Goal: Information Seeking & Learning: Learn about a topic

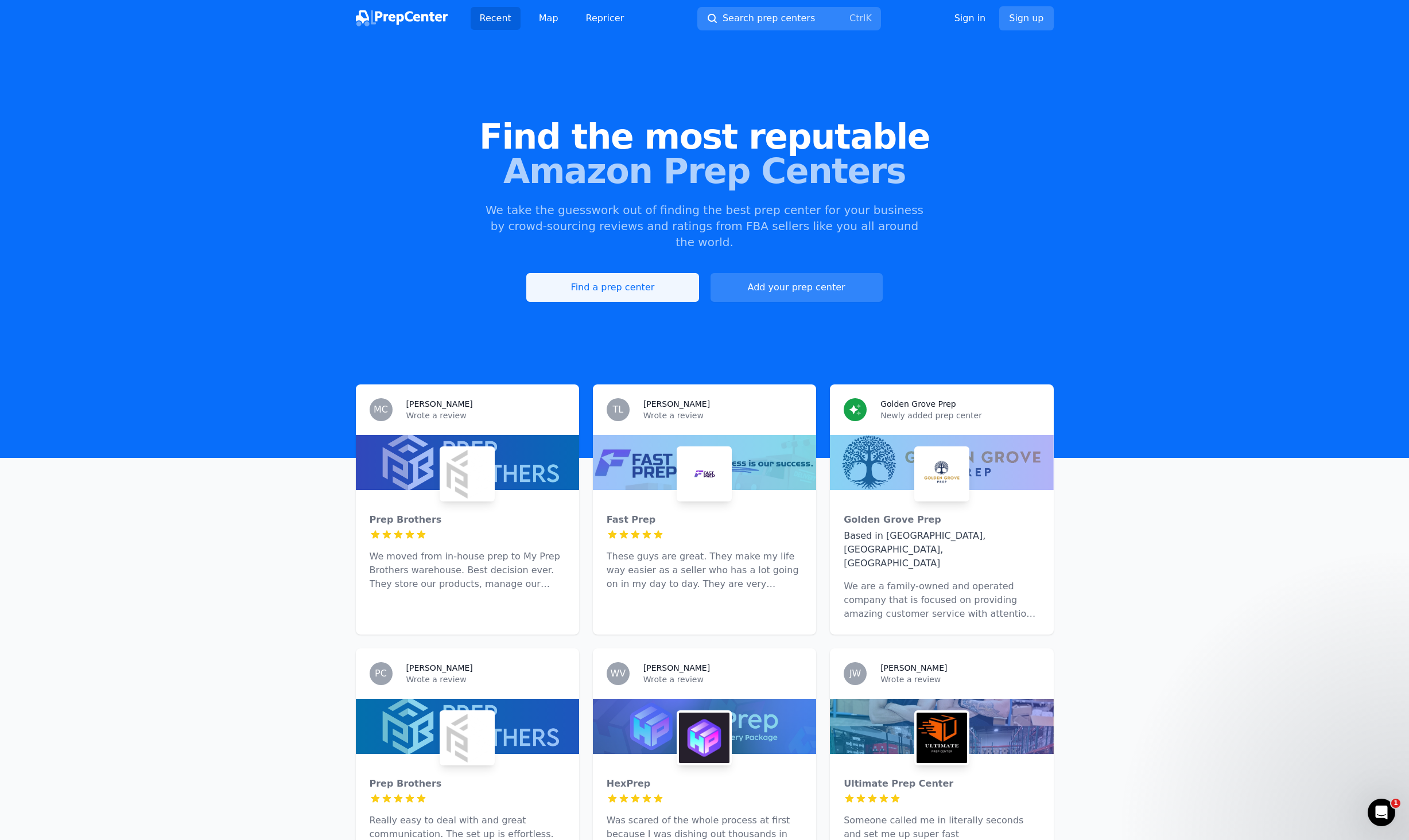
click at [625, 273] on link "Find a prep center" at bounding box center [612, 287] width 172 height 28
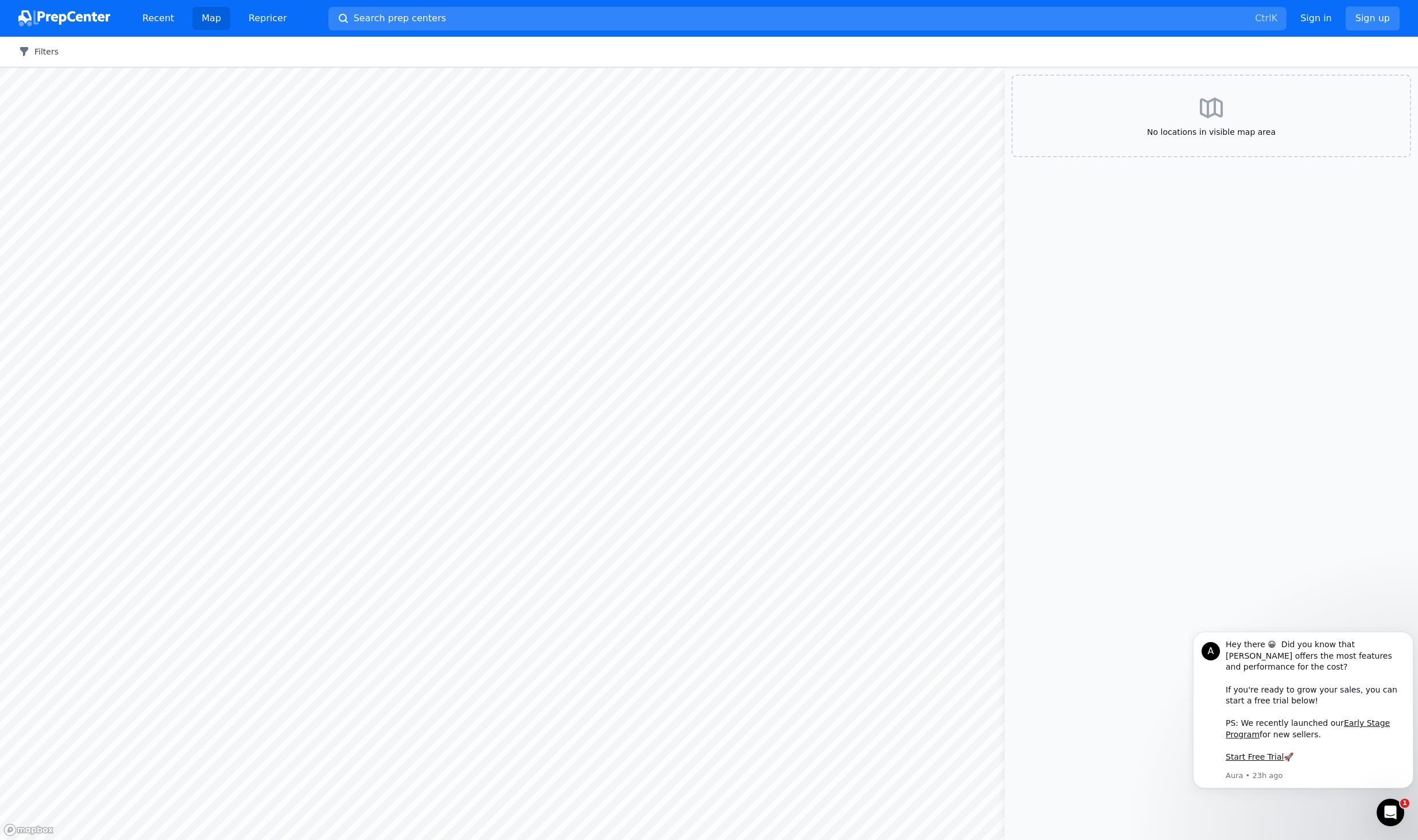
click at [31, 54] on button "Filters" at bounding box center [38, 51] width 40 height 12
click at [364, 112] on input "Yes" at bounding box center [364, 116] width 9 height 9
radio input "true"
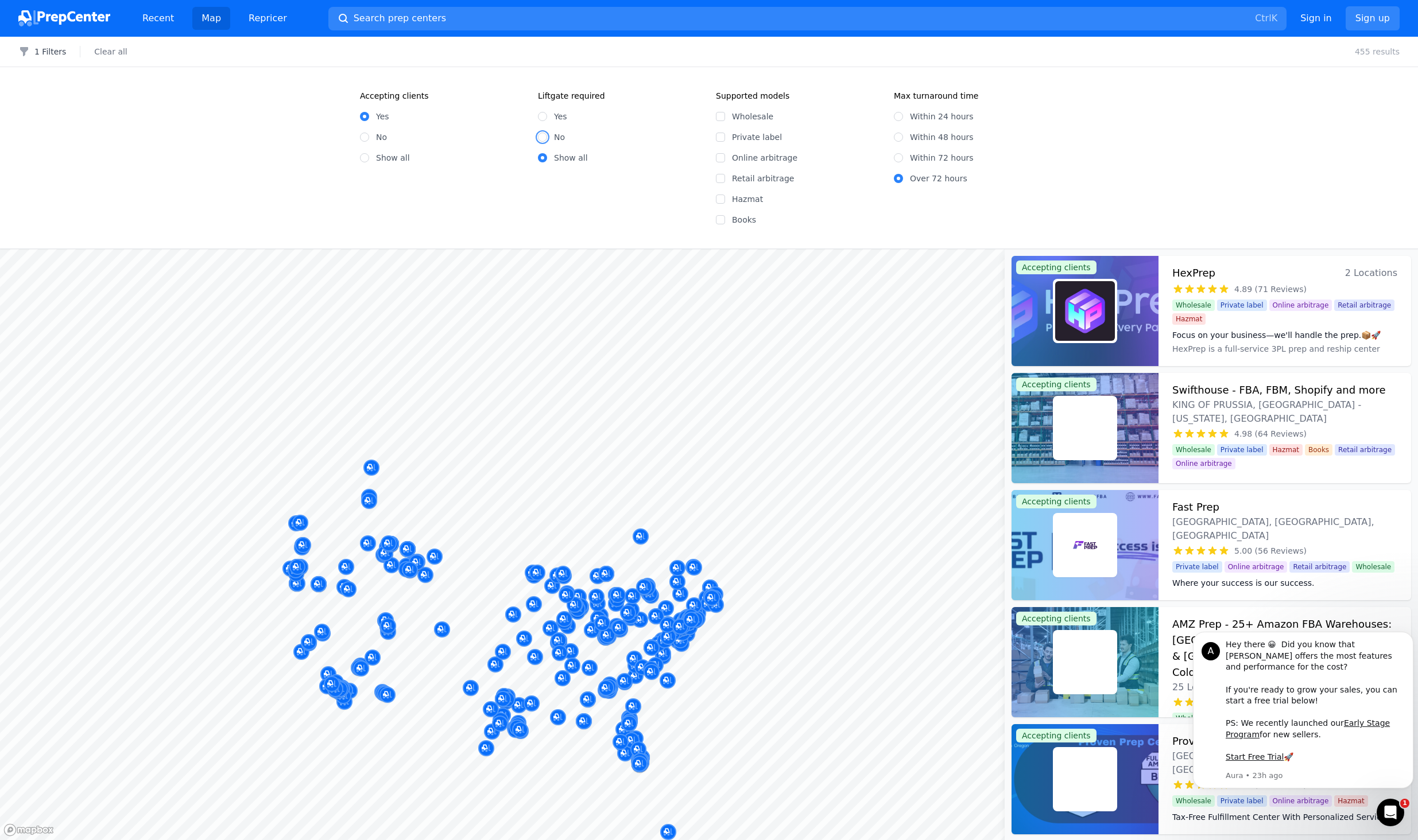
click at [544, 141] on input "No" at bounding box center [542, 137] width 9 height 9
radio input "true"
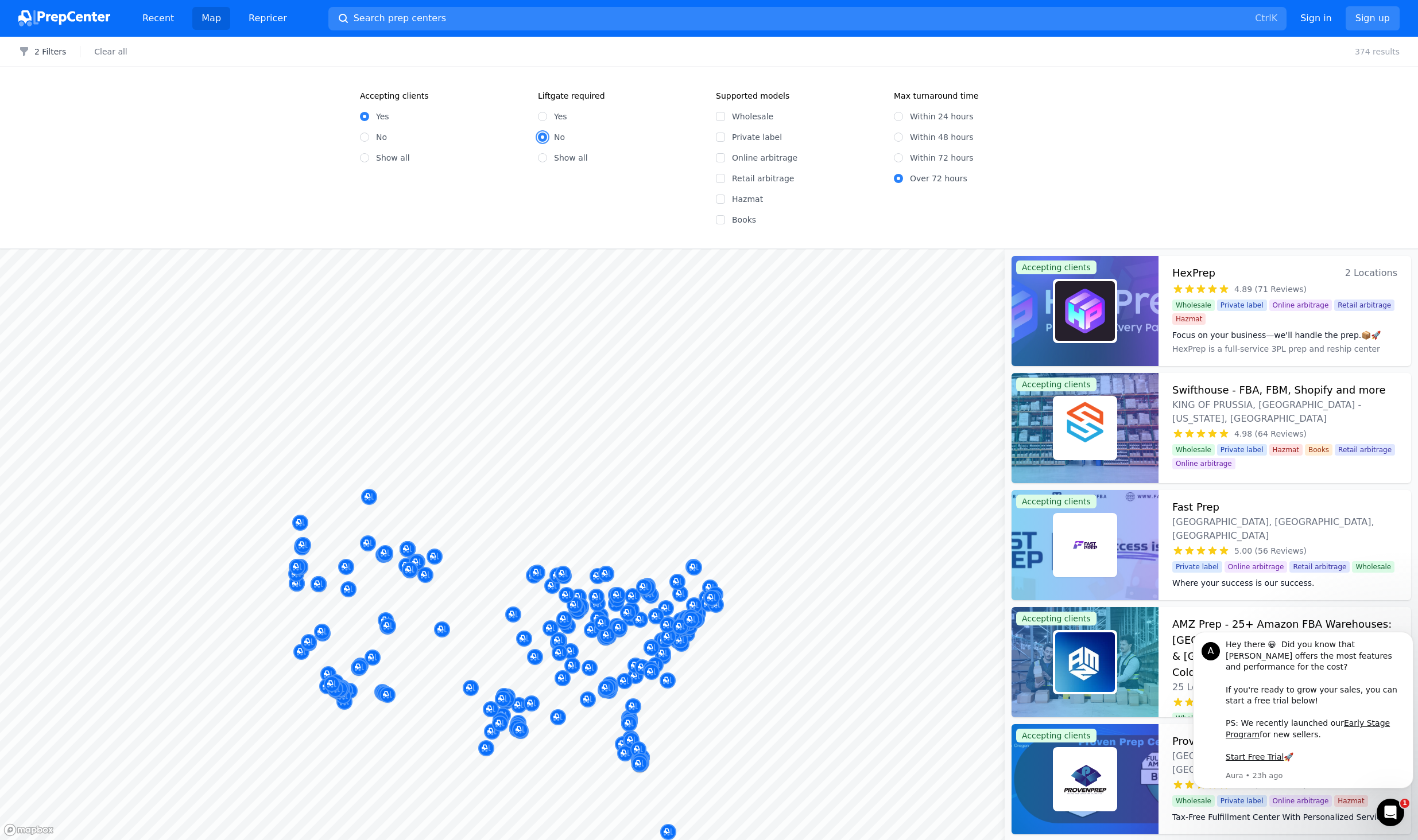
click at [542, 139] on input "No" at bounding box center [542, 137] width 9 height 9
click at [902, 138] on input "Within 48 hours" at bounding box center [899, 137] width 9 height 9
radio input "true"
click at [729, 120] on div "Wholesale" at bounding box center [798, 116] width 164 height 12
click at [723, 116] on input "Wholesale" at bounding box center [721, 116] width 9 height 9
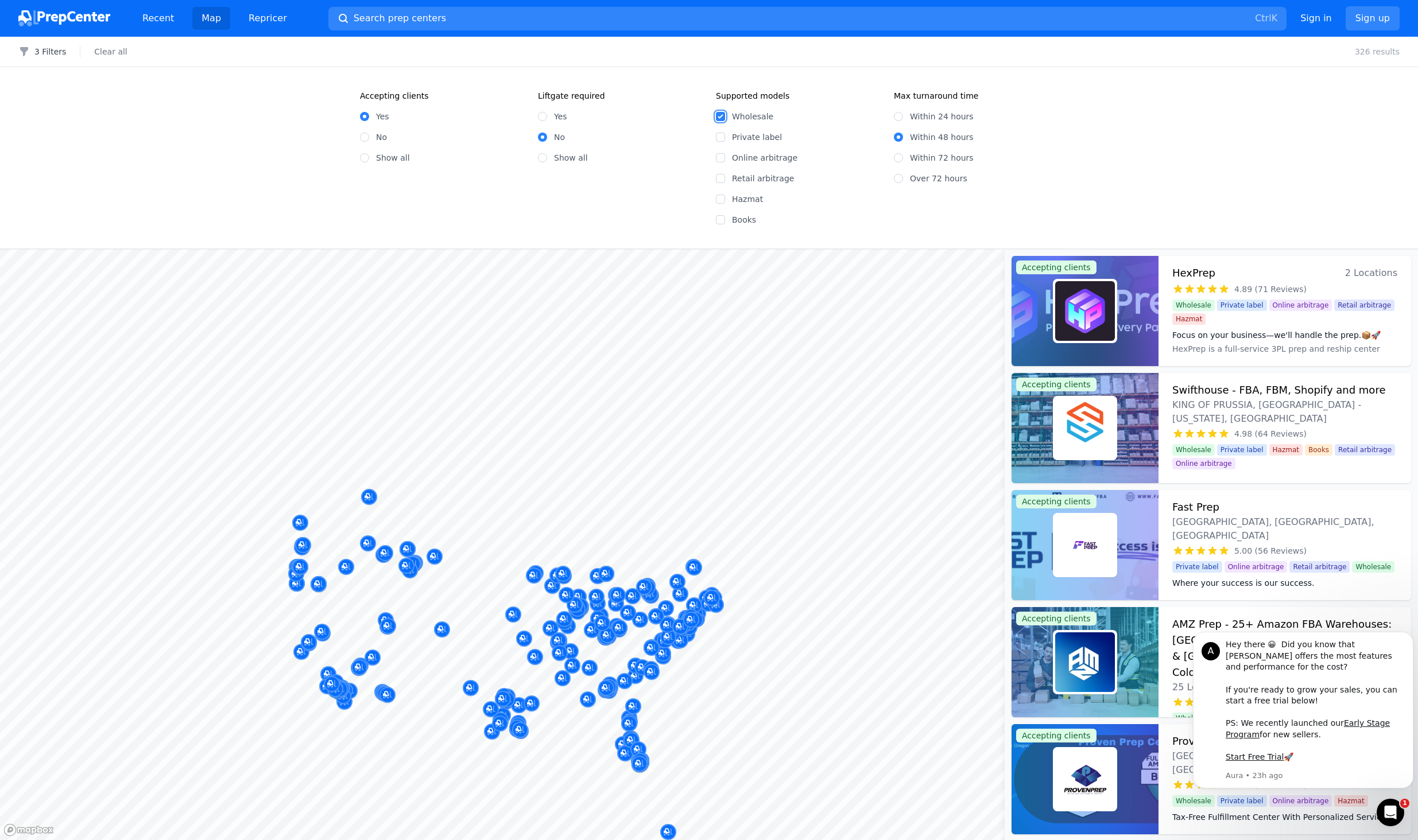
checkbox input "true"
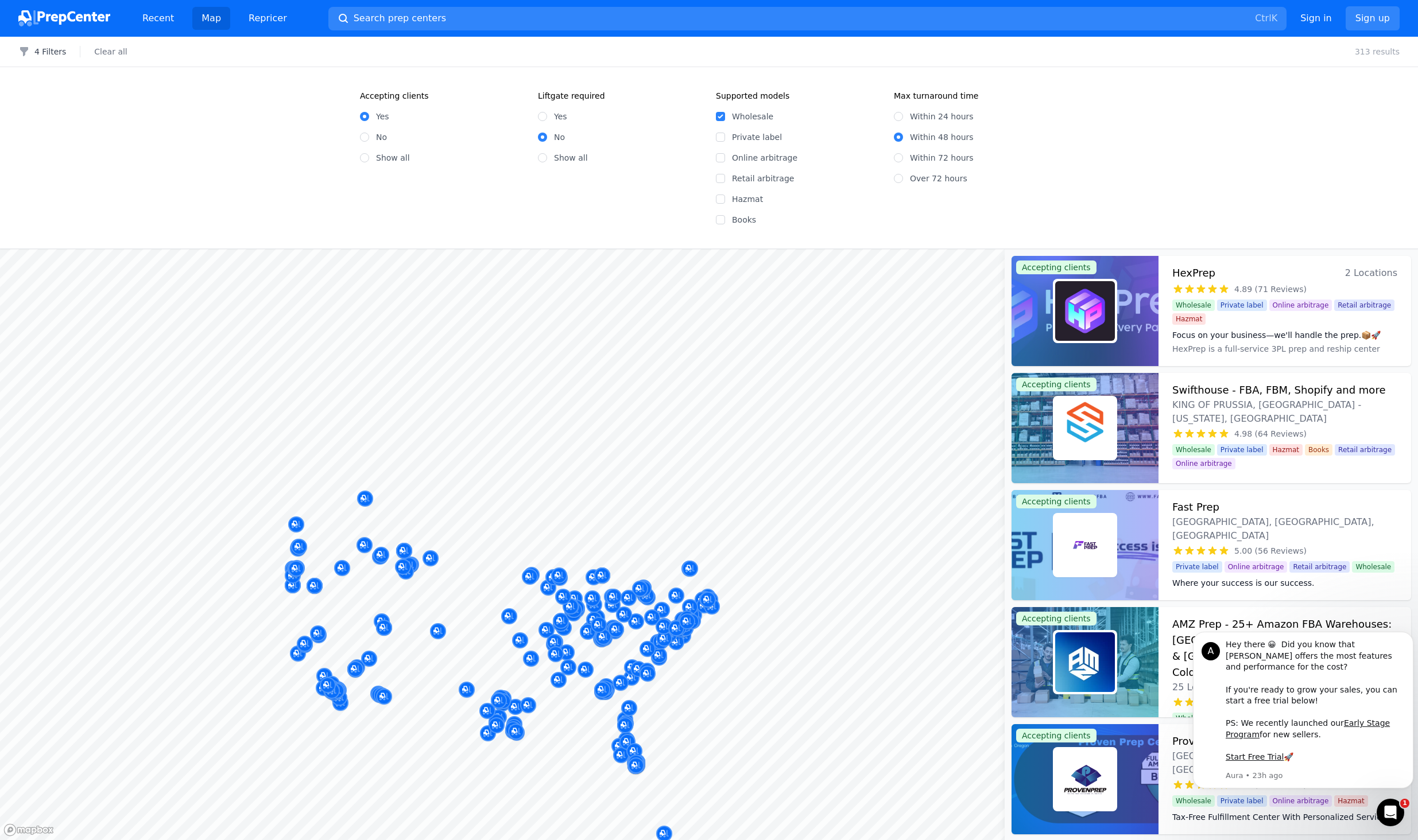
click at [598, 622] on div at bounding box center [604, 624] width 220 height 9
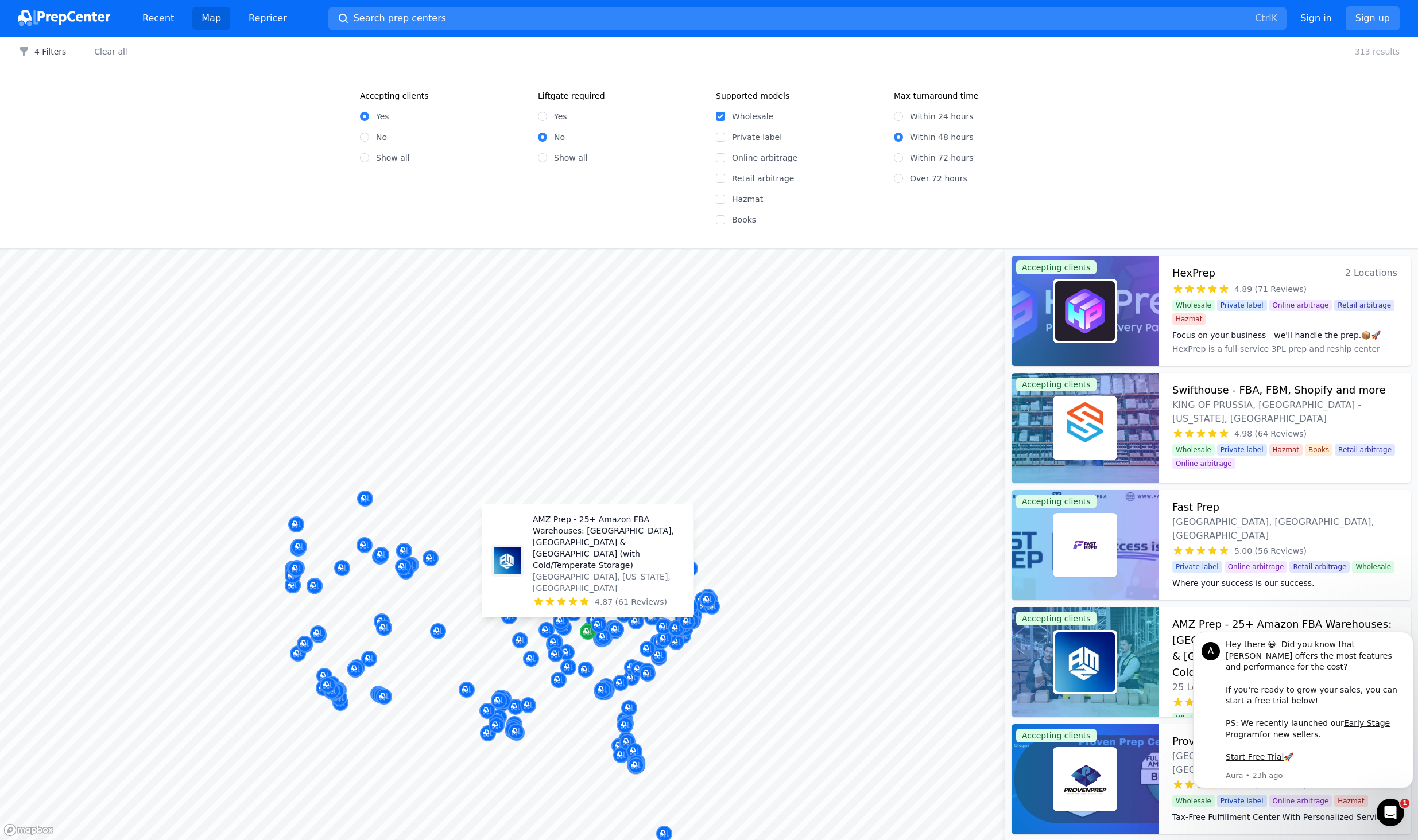
click at [586, 634] on icon "Map marker" at bounding box center [588, 632] width 9 height 12
click at [588, 633] on icon "Map marker" at bounding box center [588, 632] width 9 height 7
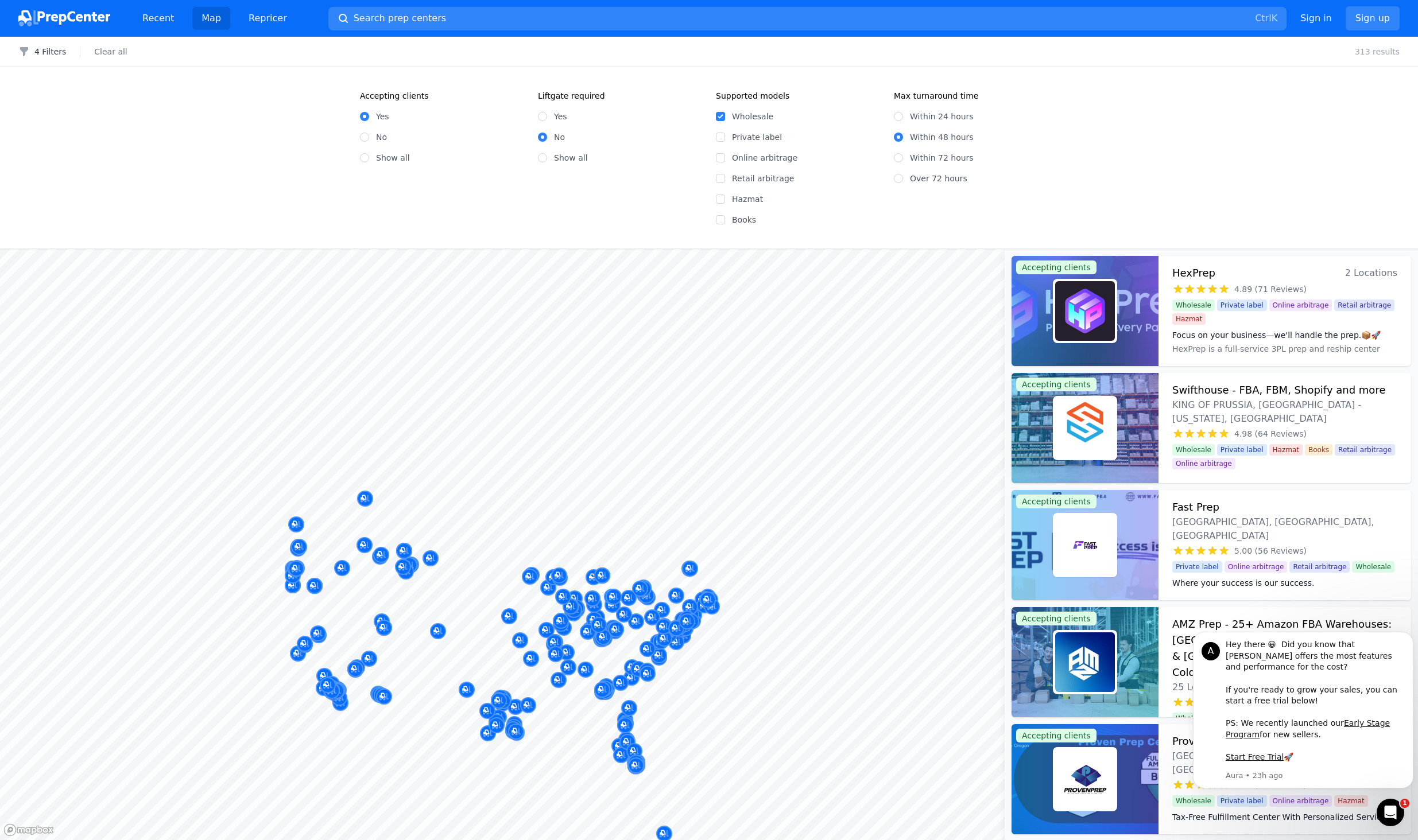
click at [589, 631] on div at bounding box center [520, 628] width 220 height 9
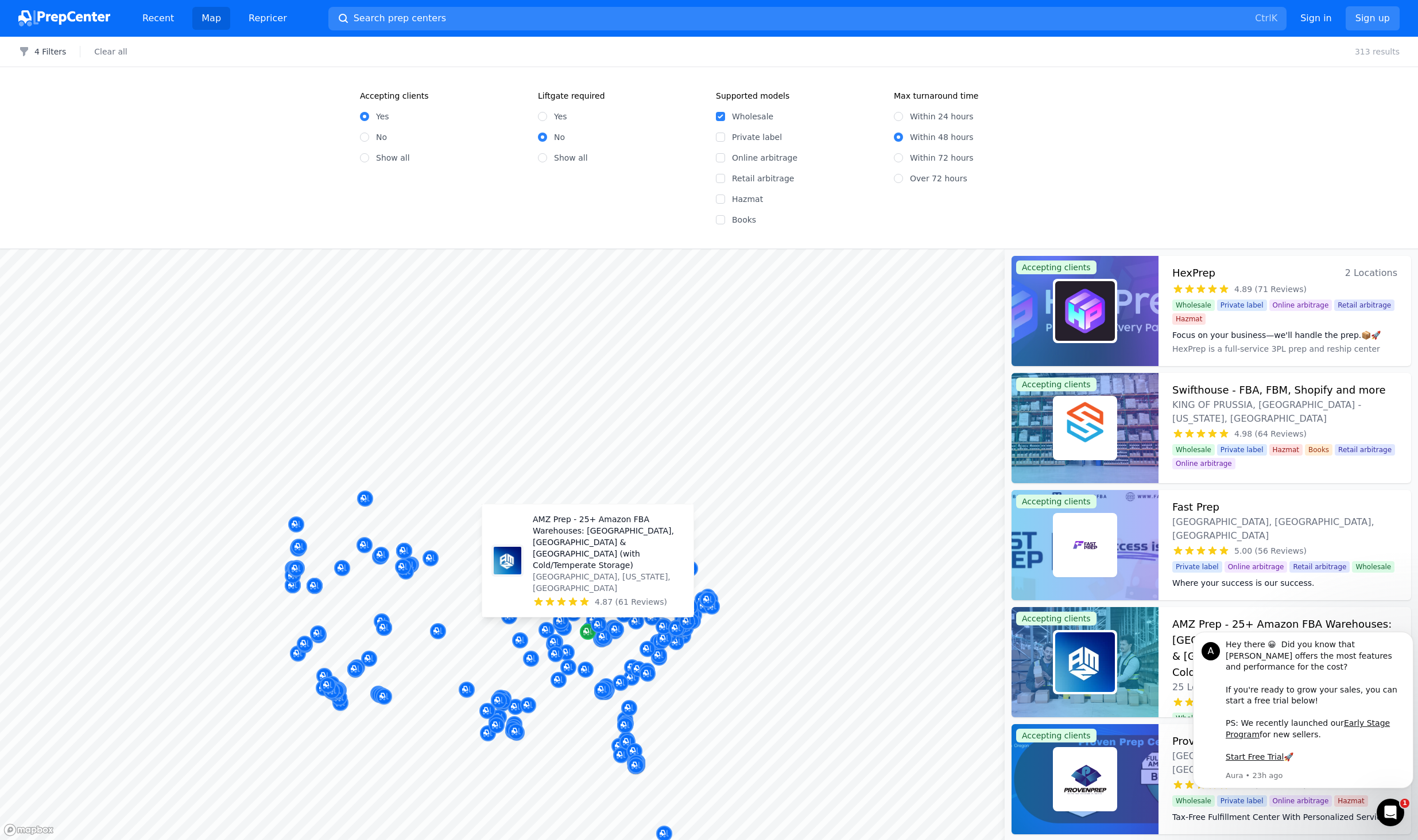
click at [585, 635] on icon "Map marker" at bounding box center [588, 632] width 9 height 7
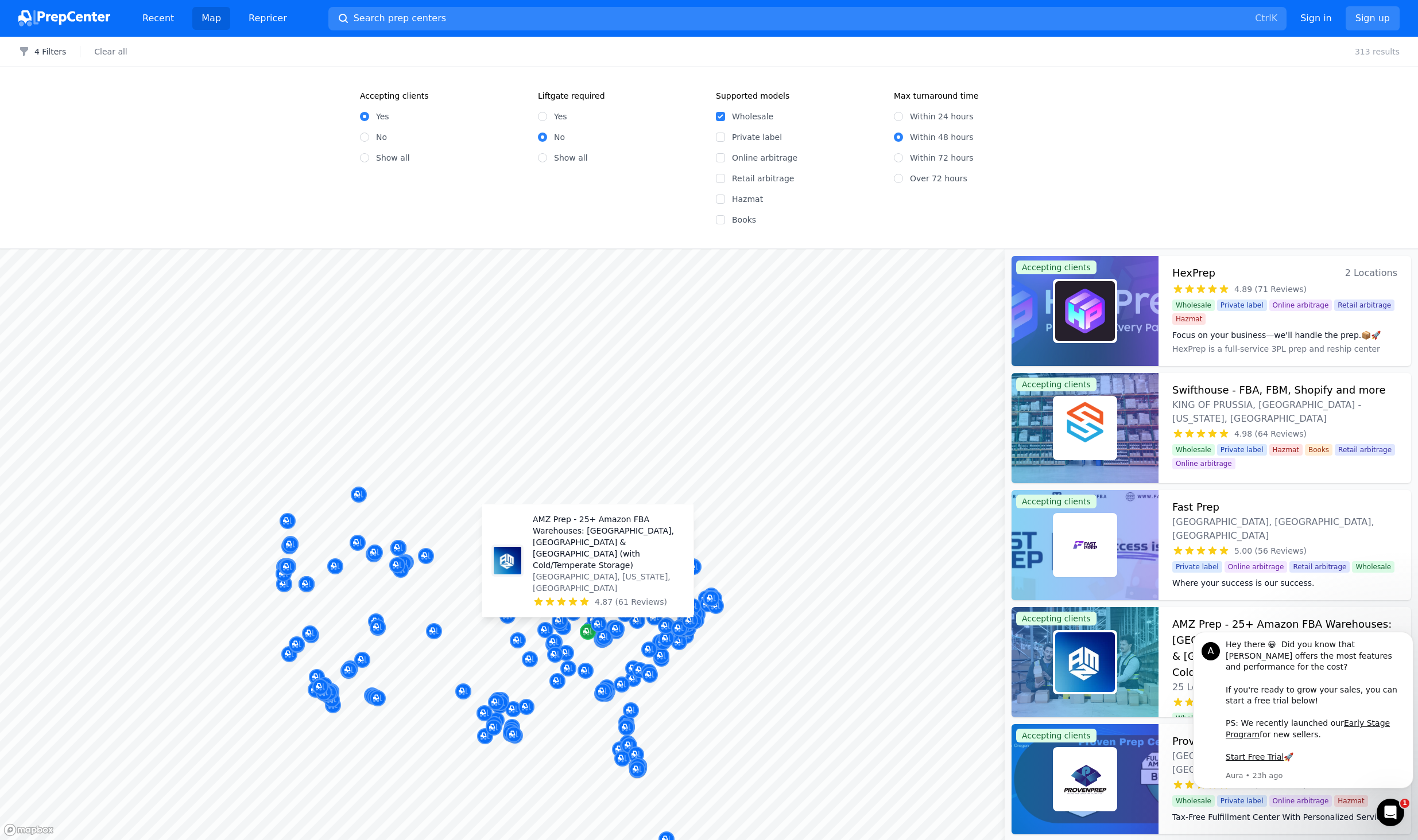
click at [585, 635] on icon "Map marker" at bounding box center [588, 632] width 9 height 7
click at [575, 569] on p "AMZ Prep - 25+ Amazon FBA Warehouses: [GEOGRAPHIC_DATA], [GEOGRAPHIC_DATA] & [G…" at bounding box center [608, 542] width 152 height 57
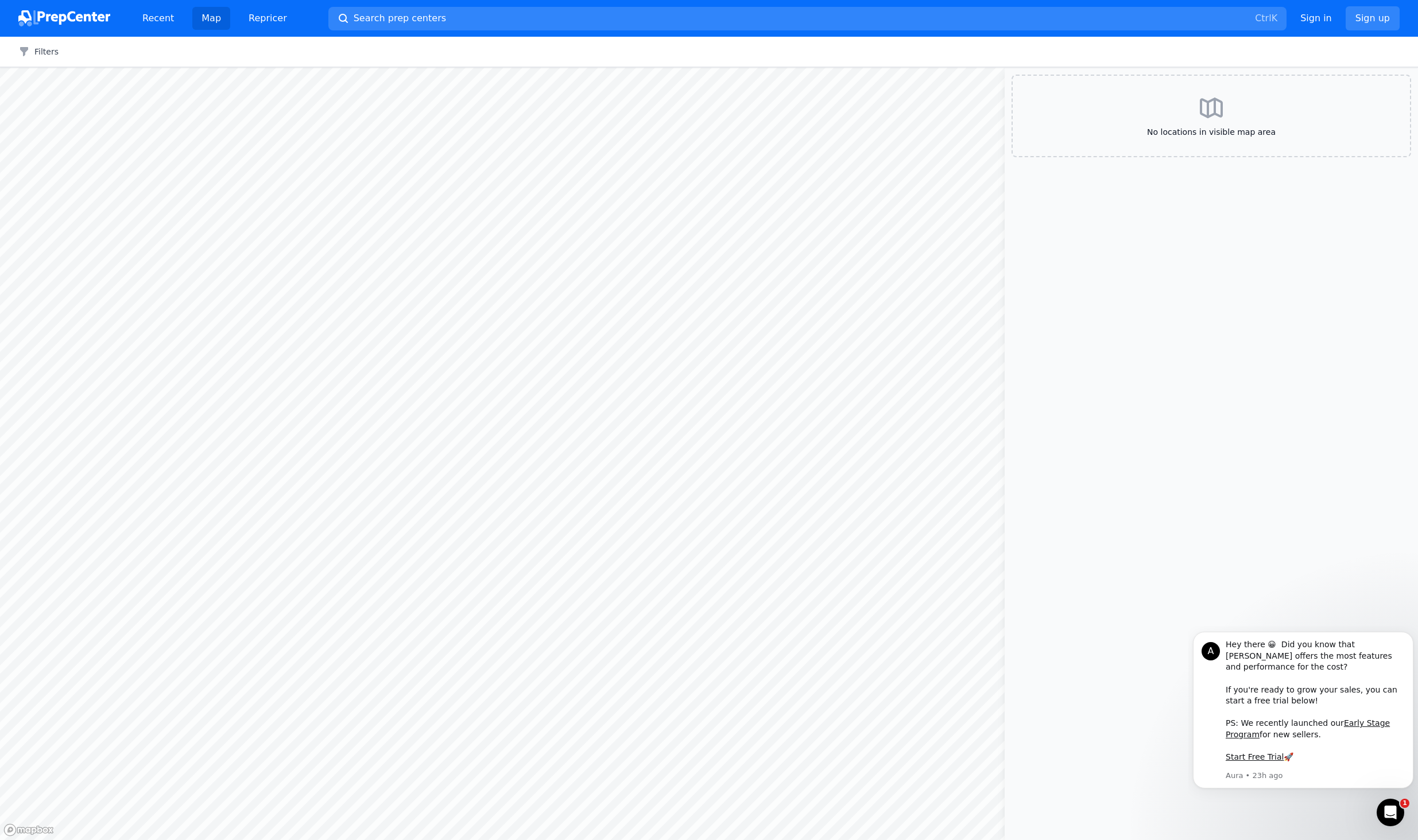
click at [42, 61] on div "Filters Clear all" at bounding box center [709, 52] width 1418 height 31
click at [37, 56] on button "Filters" at bounding box center [38, 51] width 40 height 12
click at [364, 117] on input "Yes" at bounding box center [364, 116] width 9 height 9
radio input "true"
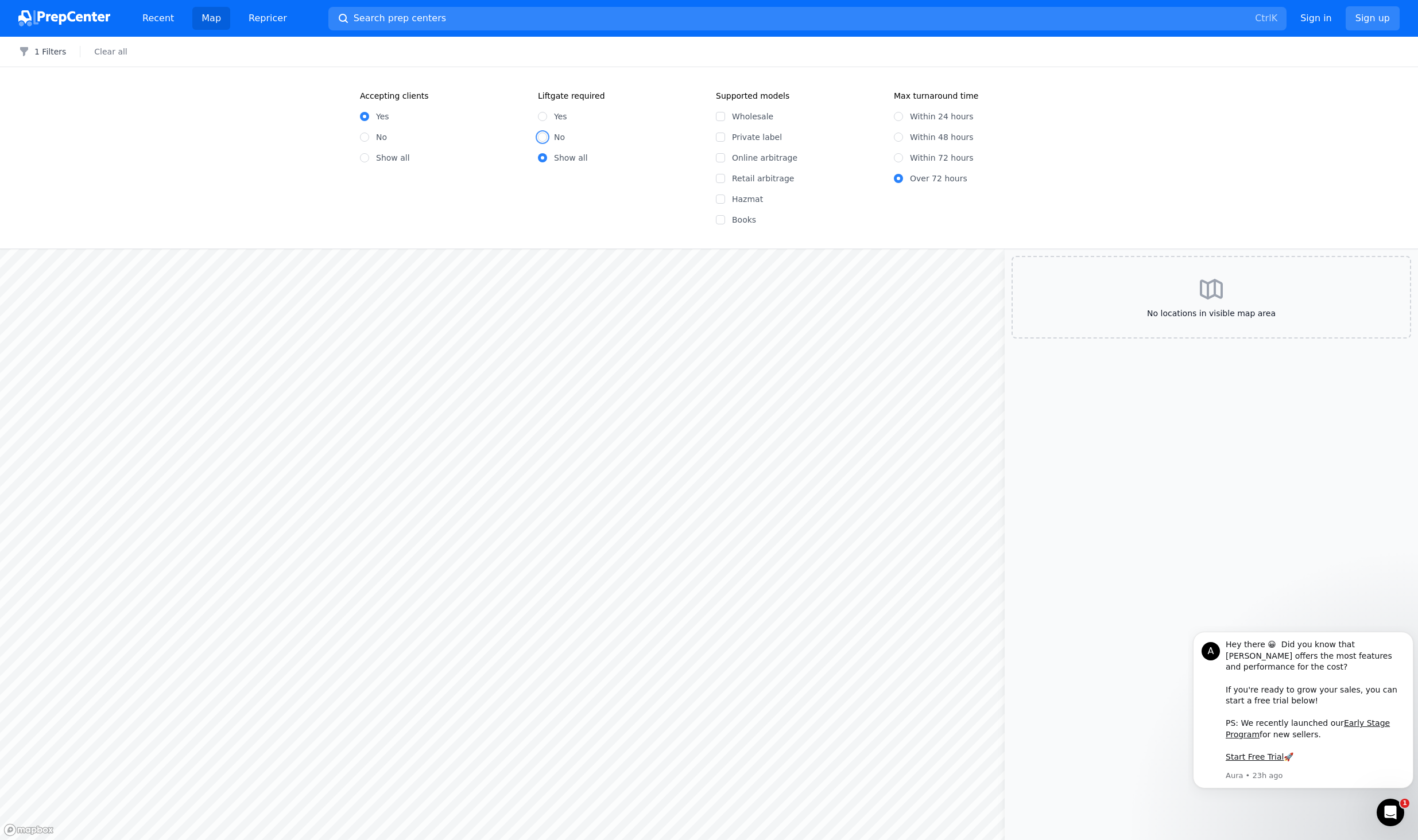
click at [542, 140] on input "No" at bounding box center [542, 137] width 9 height 9
radio input "true"
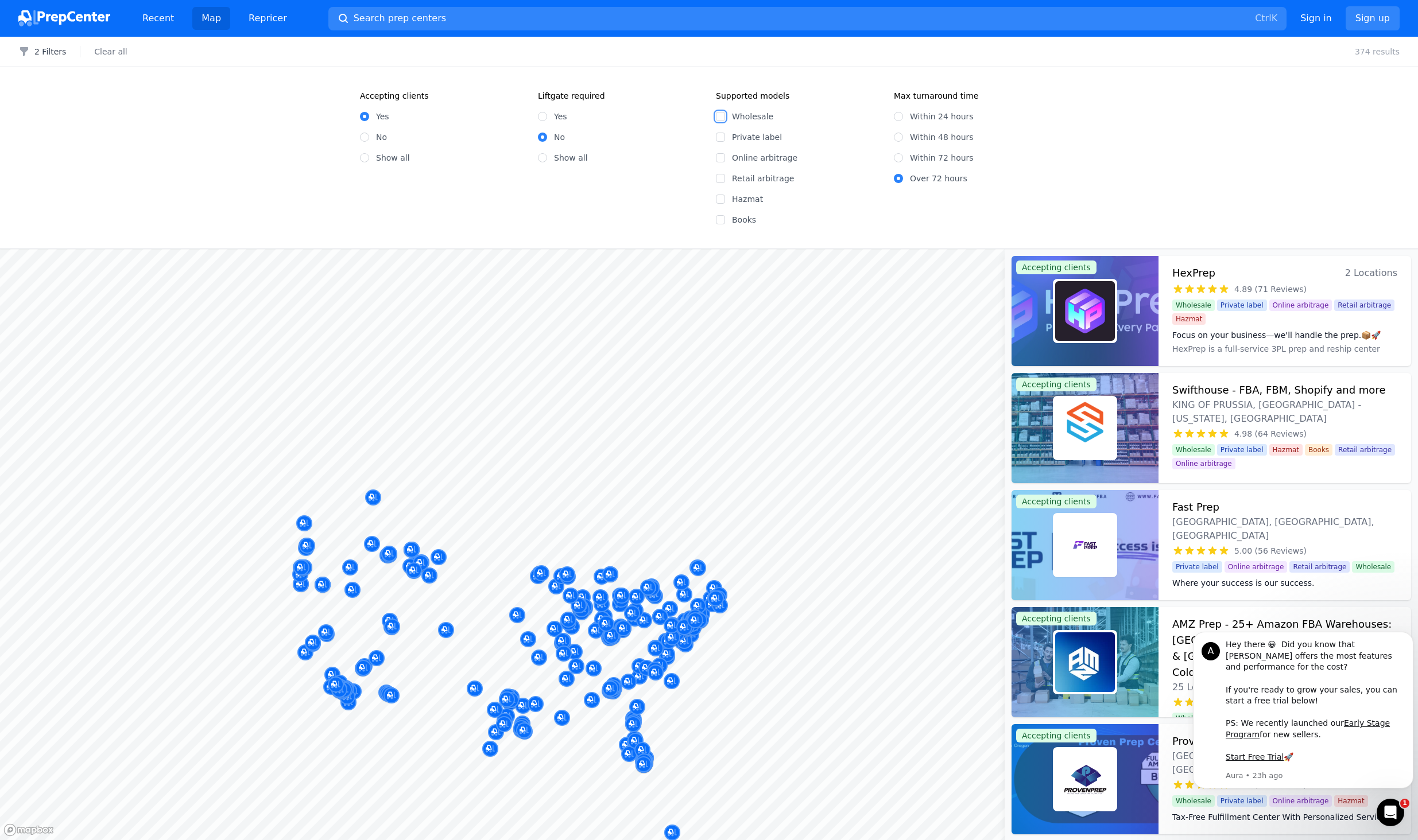
click at [720, 114] on input "Wholesale" at bounding box center [721, 116] width 9 height 9
checkbox input "true"
click at [896, 141] on input "Within 48 hours" at bounding box center [899, 137] width 9 height 9
radio input "true"
click at [1223, 631] on body "A Hey there 😀 Did you know that [PERSON_NAME] offers the most features and perf…" at bounding box center [1303, 717] width 220 height 174
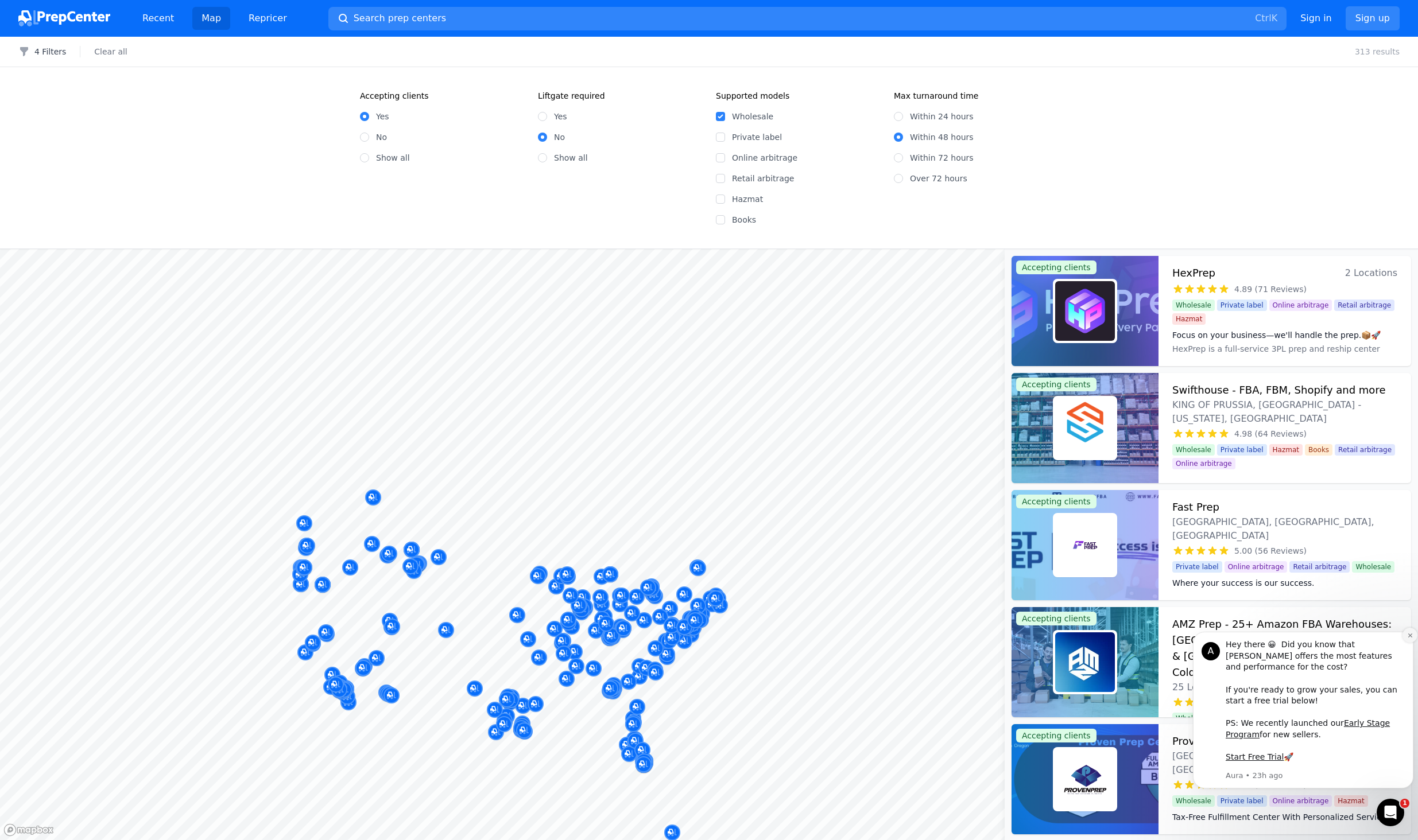
click at [1409, 639] on icon "Dismiss notification" at bounding box center [1410, 636] width 6 height 6
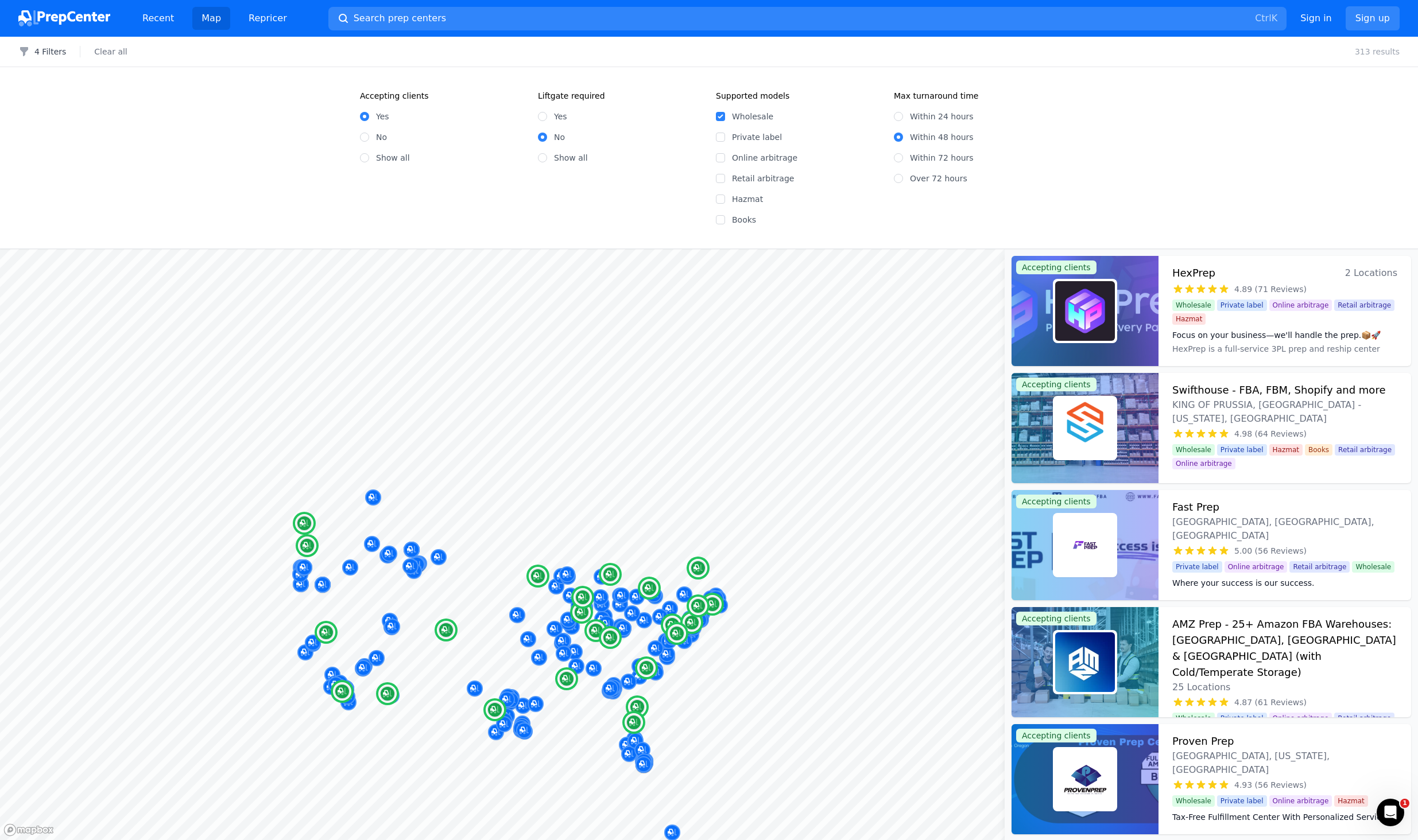
click at [1241, 661] on h3 "AMZ Prep - 25+ Amazon FBA Warehouses: [GEOGRAPHIC_DATA], [GEOGRAPHIC_DATA] & [G…" at bounding box center [1284, 648] width 225 height 64
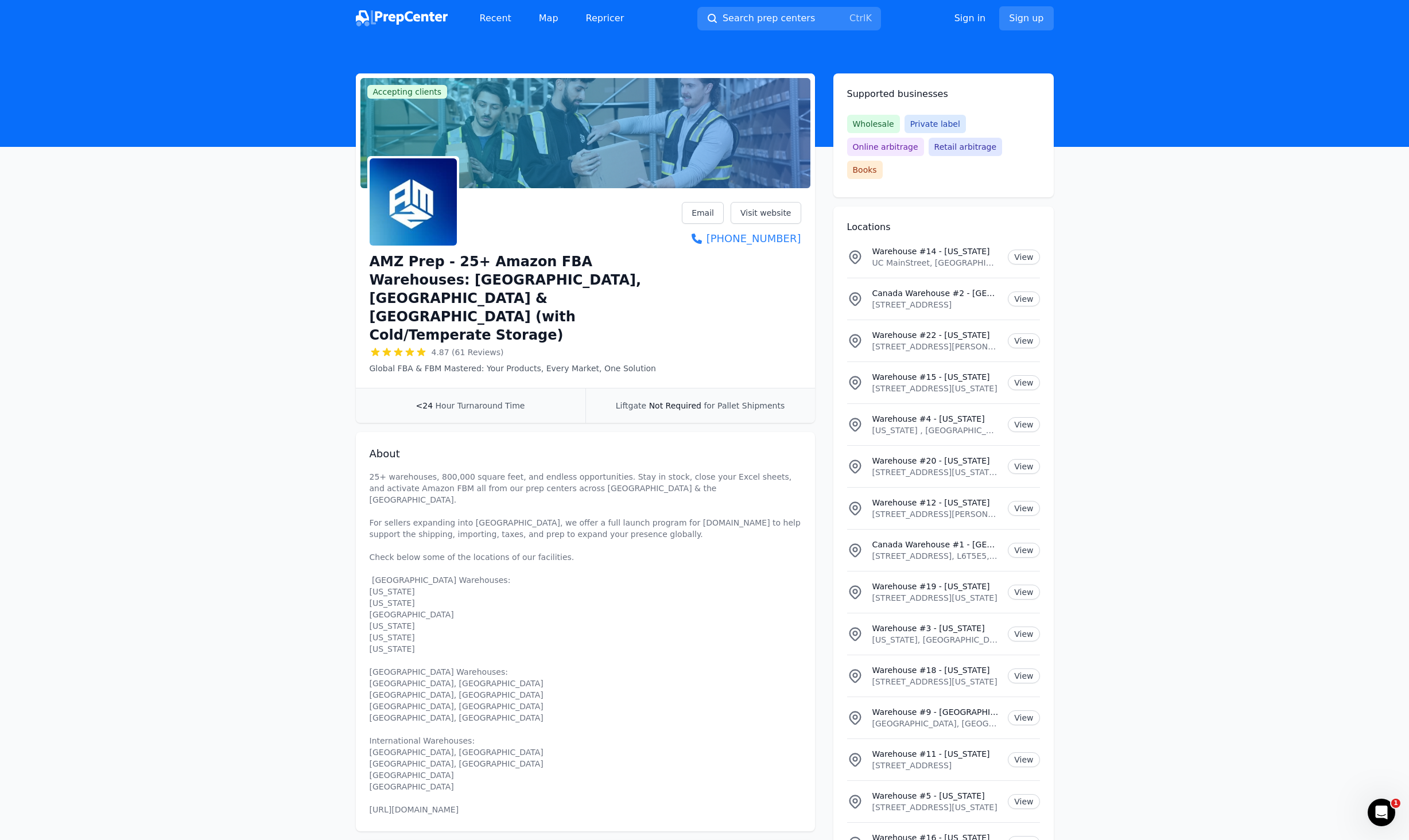
click at [421, 89] on span "Accepting clients" at bounding box center [408, 92] width 80 height 14
click at [423, 201] on img at bounding box center [413, 201] width 87 height 87
click at [572, 270] on h1 "AMZ Prep - 25+ Amazon FBA Warehouses: [GEOGRAPHIC_DATA], [GEOGRAPHIC_DATA] & [G…" at bounding box center [526, 298] width 313 height 92
click at [645, 240] on div at bounding box center [526, 201] width 313 height 92
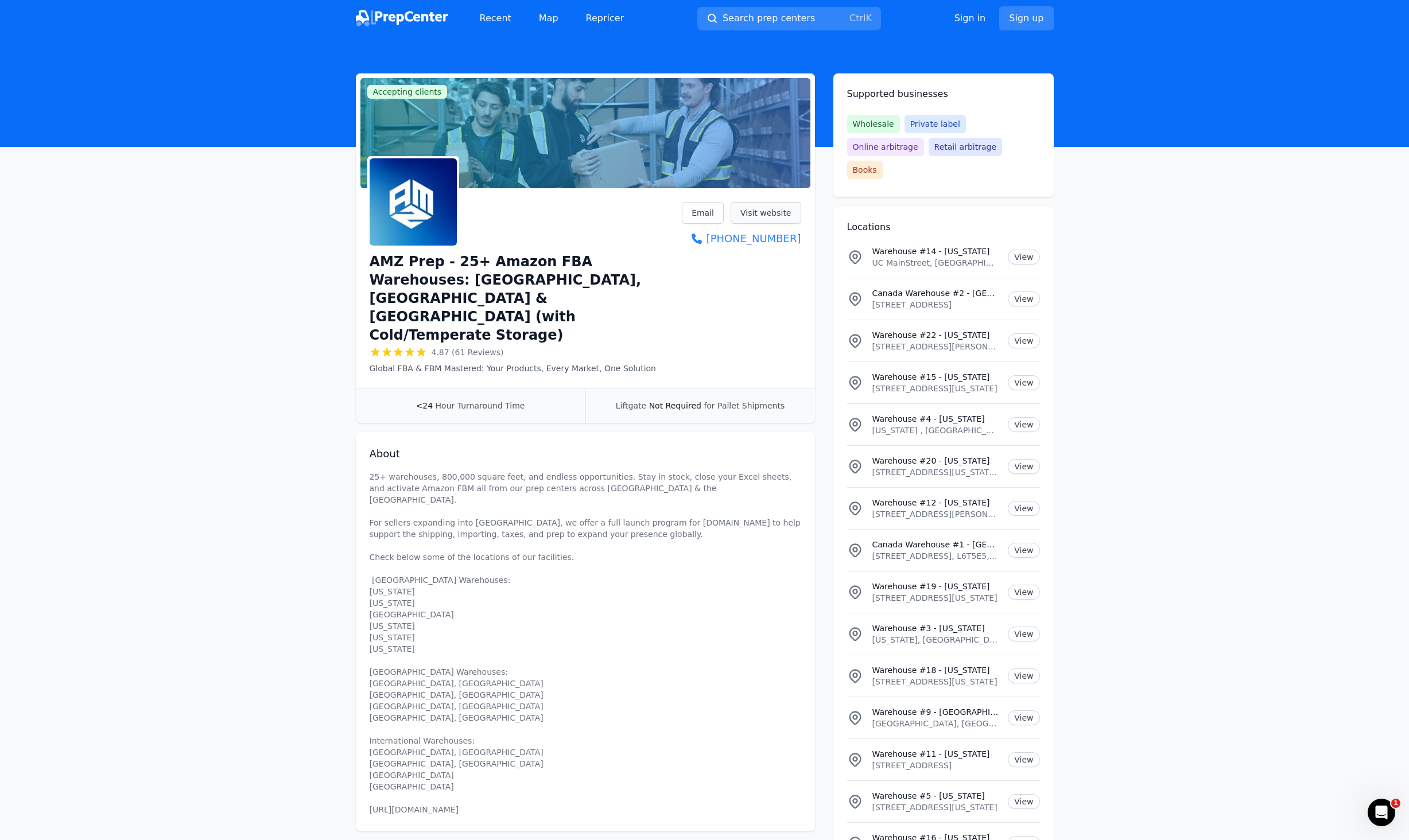
click at [760, 217] on link "Visit website" at bounding box center [766, 213] width 71 height 22
